Goal: Task Accomplishment & Management: Manage account settings

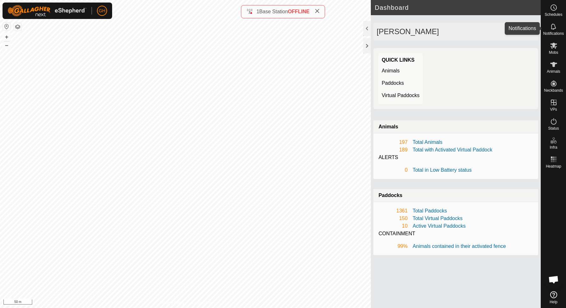
click at [558, 26] on es-notification-svg-icon at bounding box center [553, 26] width 11 height 10
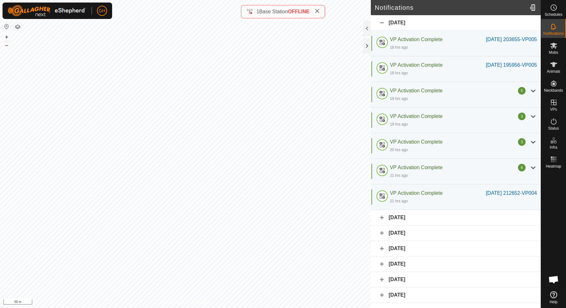
click at [423, 225] on div "[DATE]" at bounding box center [456, 217] width 170 height 15
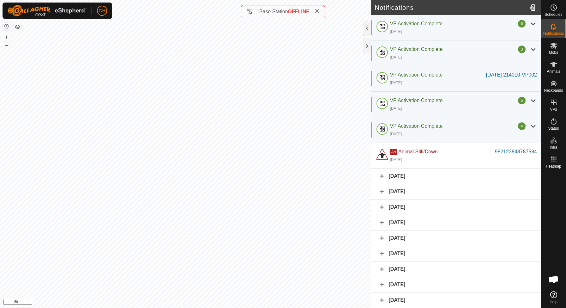
scroll to position [254, 0]
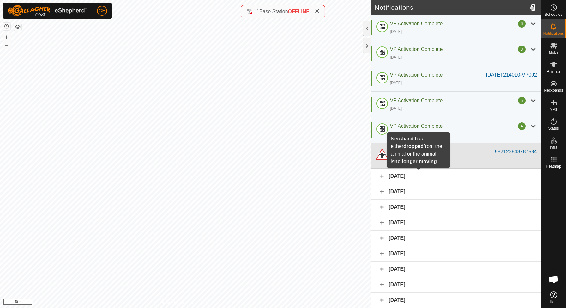
click at [438, 154] on span "Animal Still/Down" at bounding box center [418, 151] width 39 height 5
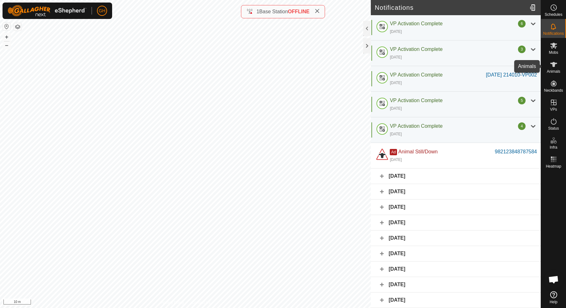
click at [553, 69] on es-animals-svg-icon at bounding box center [553, 64] width 11 height 10
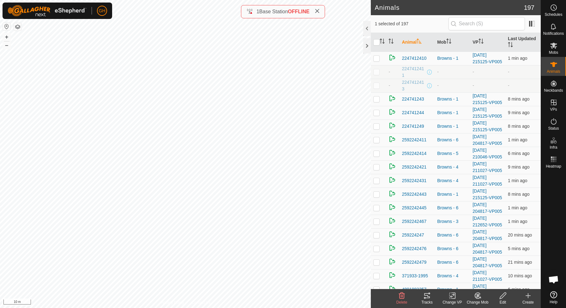
click at [502, 295] on icon at bounding box center [503, 295] width 6 height 6
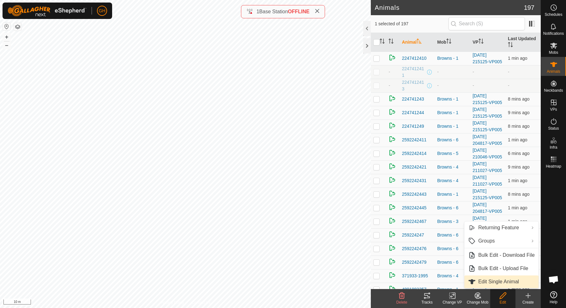
click at [502, 281] on span "Edit Single Animal" at bounding box center [498, 282] width 41 height 8
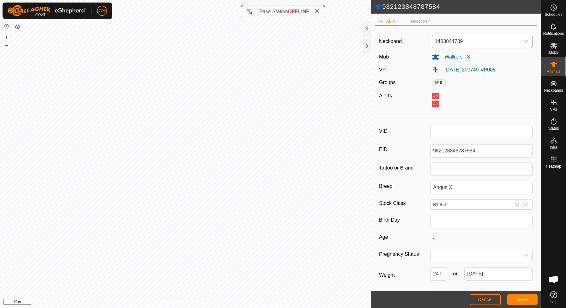
click at [465, 40] on span "1403044739" at bounding box center [476, 41] width 88 height 13
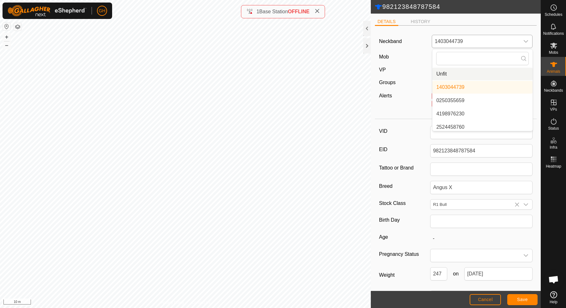
click at [459, 72] on li "Unfit" at bounding box center [483, 74] width 100 height 13
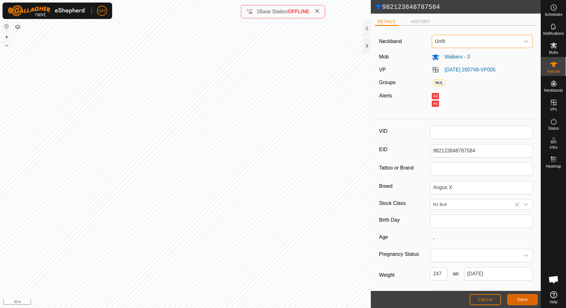
click at [518, 298] on span "Save" at bounding box center [522, 299] width 11 height 5
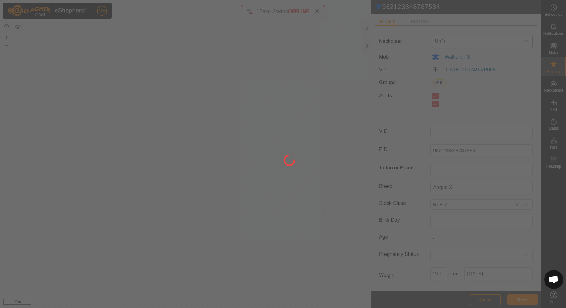
type input "-"
type input "247 kg"
type input "-"
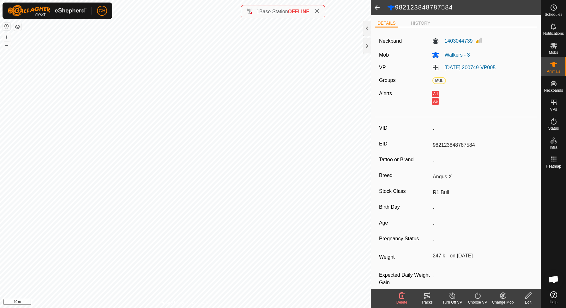
click at [19, 25] on button "button" at bounding box center [18, 27] width 8 height 8
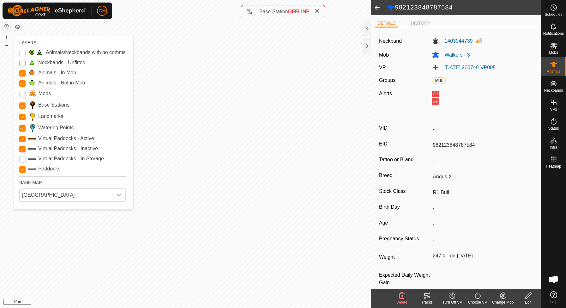
click at [23, 63] on Unfitted "Neckbands - Unfitted" at bounding box center [22, 63] width 6 height 6
click at [18, 26] on button "button" at bounding box center [18, 27] width 8 height 8
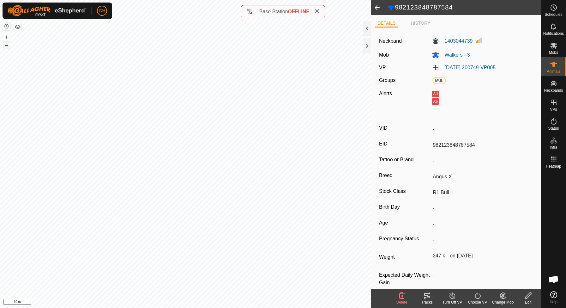
click at [8, 46] on button "–" at bounding box center [7, 45] width 8 height 8
click at [6, 38] on button "+" at bounding box center [7, 37] width 8 height 8
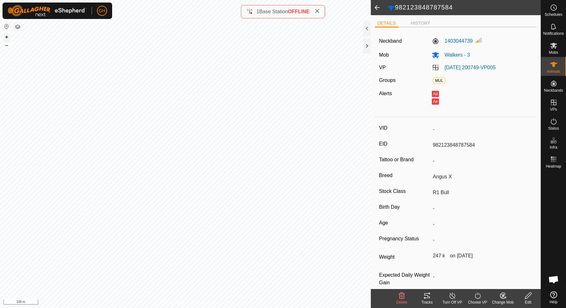
click at [7, 35] on button "+" at bounding box center [7, 37] width 8 height 8
click at [7, 46] on button "–" at bounding box center [7, 45] width 8 height 8
